Goal: Transaction & Acquisition: Book appointment/travel/reservation

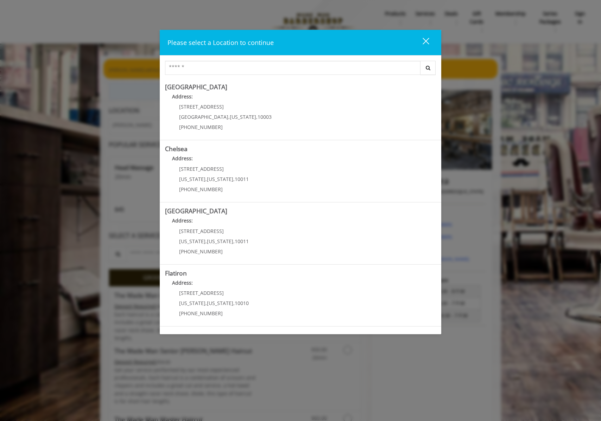
click at [429, 42] on button "close" at bounding box center [422, 42] width 24 height 14
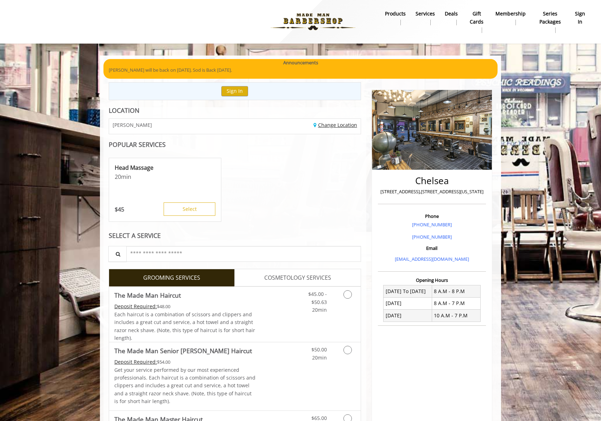
scroll to position [144, 0]
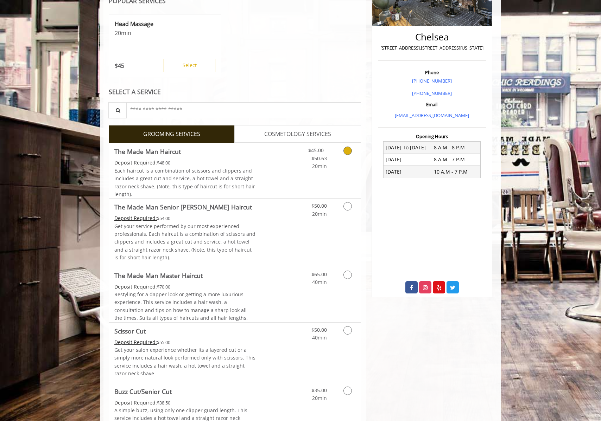
click at [347, 152] on icon "Grooming services" at bounding box center [347, 151] width 8 height 8
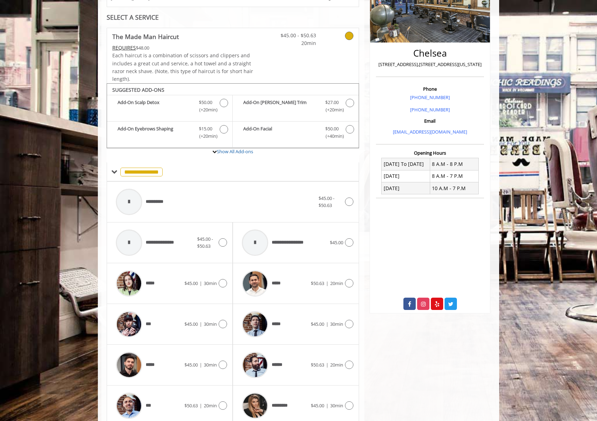
scroll to position [157, 0]
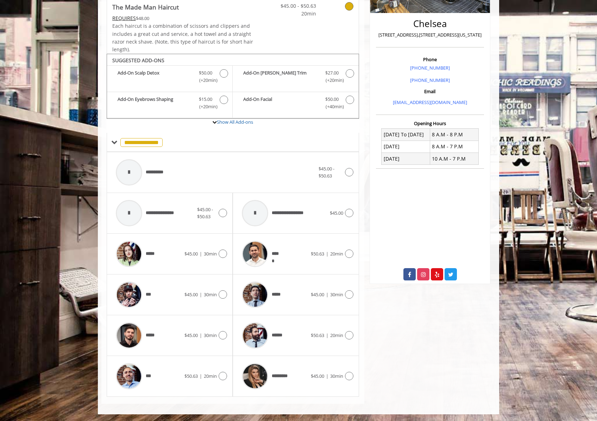
click at [506, 147] on body "**********" at bounding box center [298, 157] width 597 height 516
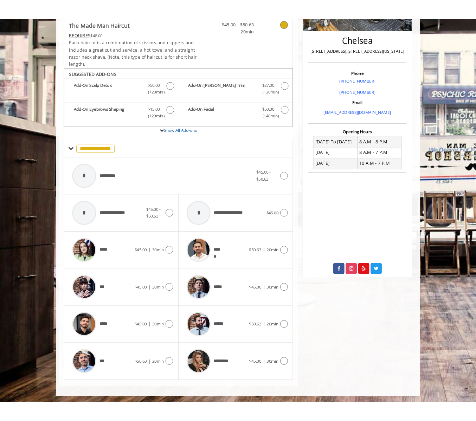
scroll to position [154, 0]
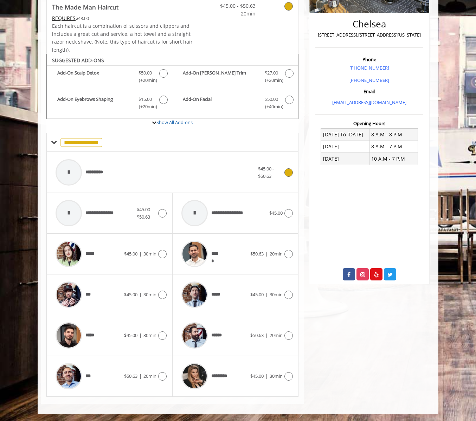
click at [140, 175] on div "**********" at bounding box center [155, 172] width 206 height 33
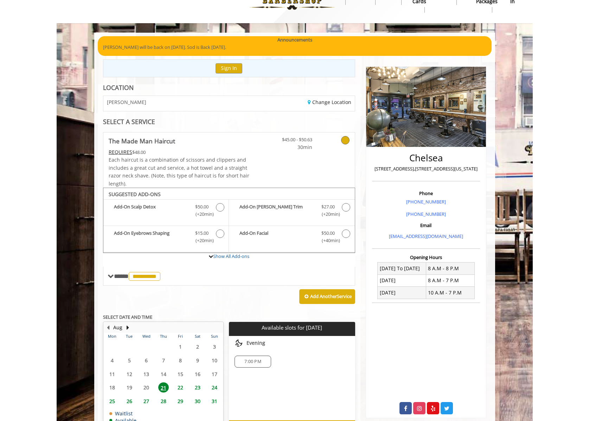
scroll to position [24, 0]
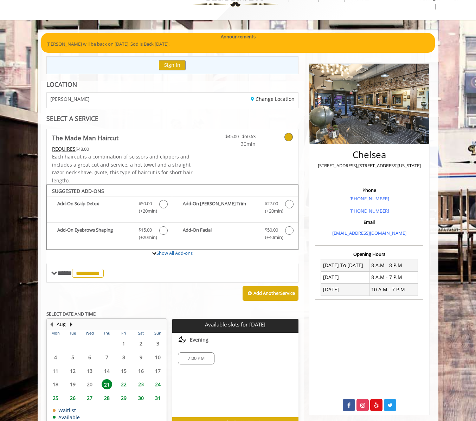
click at [395, 198] on p "[PHONE_NUMBER]" at bounding box center [369, 198] width 104 height 7
click at [334, 204] on div "Phone [PHONE_NUMBER] [PHONE_NUMBER] Email [EMAIL_ADDRESS][DOMAIN_NAME]" at bounding box center [370, 215] width 108 height 62
drag, startPoint x: 340, startPoint y: 189, endPoint x: 405, endPoint y: 233, distance: 78.7
click at [405, 233] on div "Phone [PHONE_NUMBER] [PHONE_NUMBER] Email [EMAIL_ADDRESS][DOMAIN_NAME]" at bounding box center [370, 215] width 108 height 62
click at [405, 233] on p "[EMAIL_ADDRESS][DOMAIN_NAME]" at bounding box center [369, 233] width 104 height 7
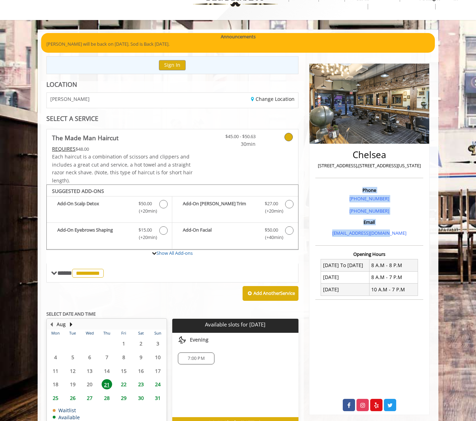
drag, startPoint x: 405, startPoint y: 235, endPoint x: 358, endPoint y: 192, distance: 64.3
click at [358, 192] on div "Phone [PHONE_NUMBER] [PHONE_NUMBER] Email [EMAIL_ADDRESS][DOMAIN_NAME]" at bounding box center [370, 215] width 108 height 62
click at [353, 189] on h3 "Phone" at bounding box center [369, 190] width 104 height 5
drag, startPoint x: 353, startPoint y: 190, endPoint x: 417, endPoint y: 239, distance: 80.0
click at [417, 239] on div "Phone [PHONE_NUMBER] [PHONE_NUMBER] Email [EMAIL_ADDRESS][DOMAIN_NAME]" at bounding box center [370, 215] width 108 height 62
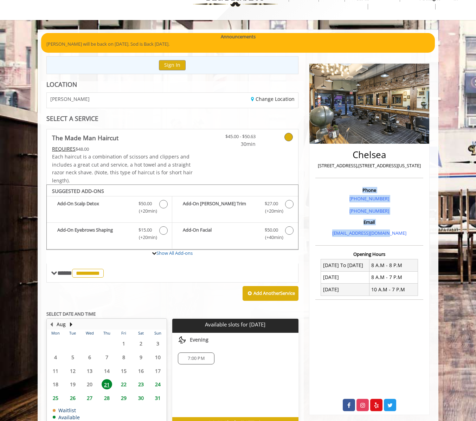
click at [417, 239] on div "Phone [PHONE_NUMBER] [PHONE_NUMBER] Email [EMAIL_ADDRESS][DOMAIN_NAME]" at bounding box center [370, 215] width 108 height 62
click at [209, 297] on div "Add Another Service" at bounding box center [172, 294] width 252 height 22
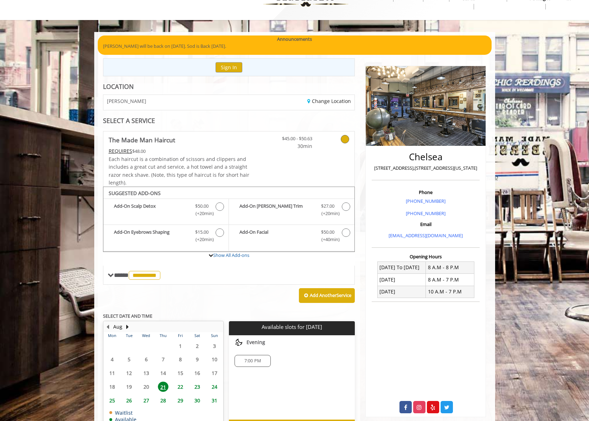
scroll to position [4, 0]
